Goal: Check status: Check status

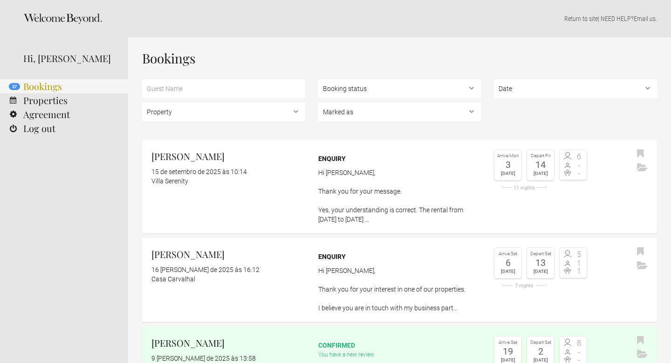
click at [49, 89] on link "37 Bookings" at bounding box center [64, 86] width 128 height 14
click at [354, 112] on select "Marked as Unread , Action Required , Bookmarked , Archived" at bounding box center [399, 112] width 163 height 19
click at [402, 94] on select "Booking status Pending bookings , Confirmed bookings , Unsuccessful bookings" at bounding box center [399, 88] width 163 height 19
select select "confirmed"
click at [318, 79] on select "Booking status Pending bookings , Confirmed bookings , Unsuccessful bookings" at bounding box center [399, 88] width 163 height 19
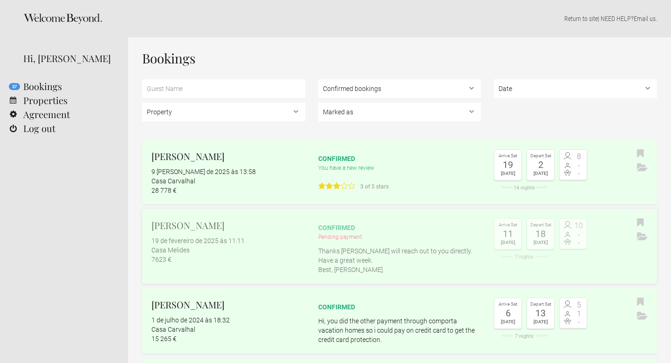
click at [284, 237] on div "19 de fevereiro de 2025 às 11:11" at bounding box center [229, 240] width 154 height 9
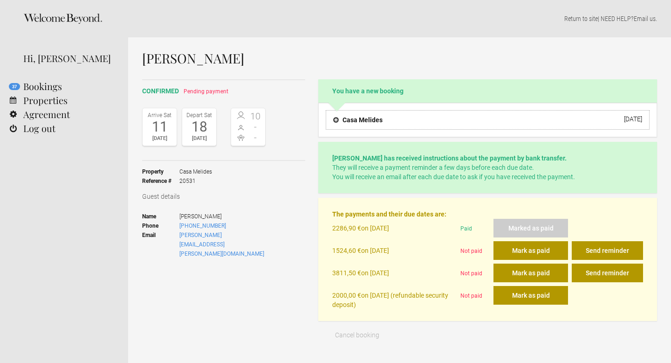
click at [335, 123] on h4 "Casa Melides" at bounding box center [357, 119] width 49 height 9
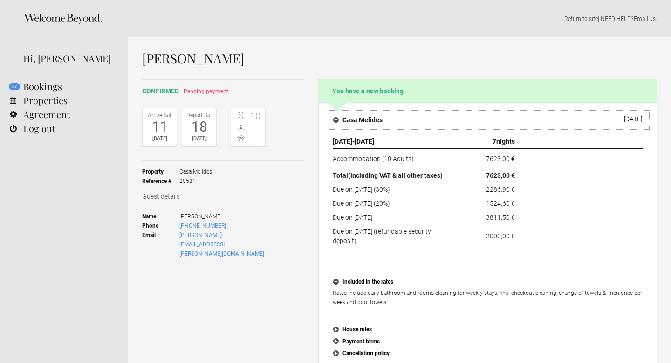
click at [335, 123] on h4 "Casa Melides" at bounding box center [357, 119] width 49 height 9
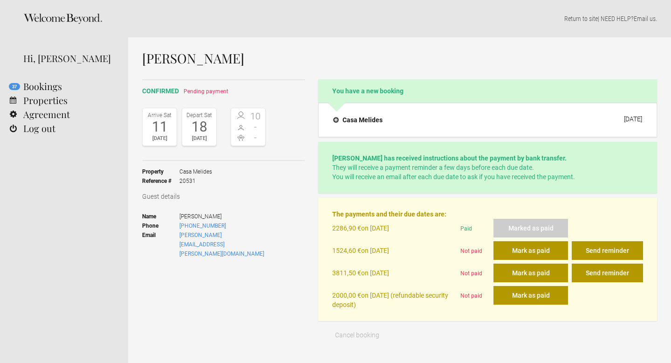
click at [204, 274] on div "confirmed Pending payment Arrive Sat 11 Oct 2025 Depart Sat 18 Oct 2025 10 - - …" at bounding box center [223, 195] width 163 height 232
